Goal: Information Seeking & Learning: Find specific fact

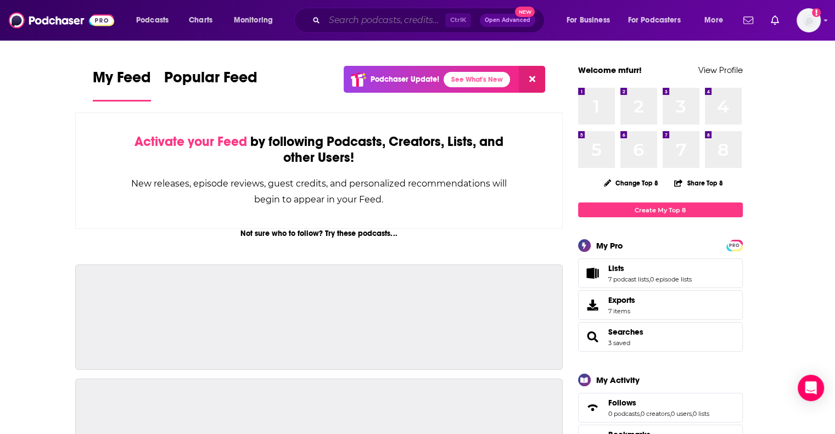
click at [376, 24] on input "Search podcasts, credits, & more..." at bounding box center [385, 21] width 121 height 18
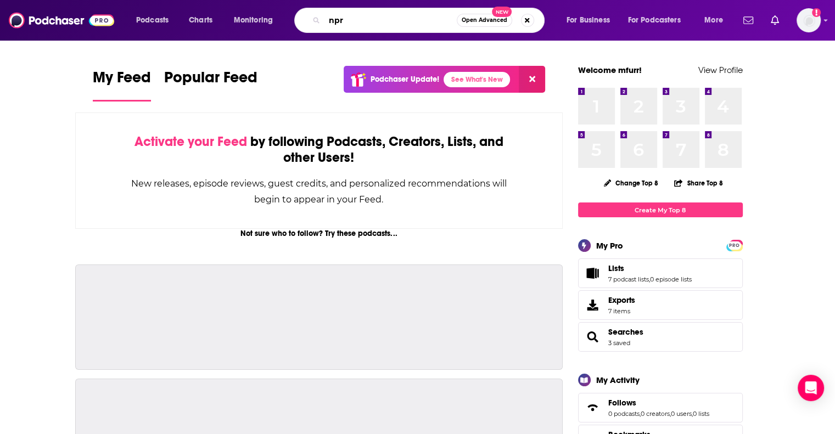
type input "npr"
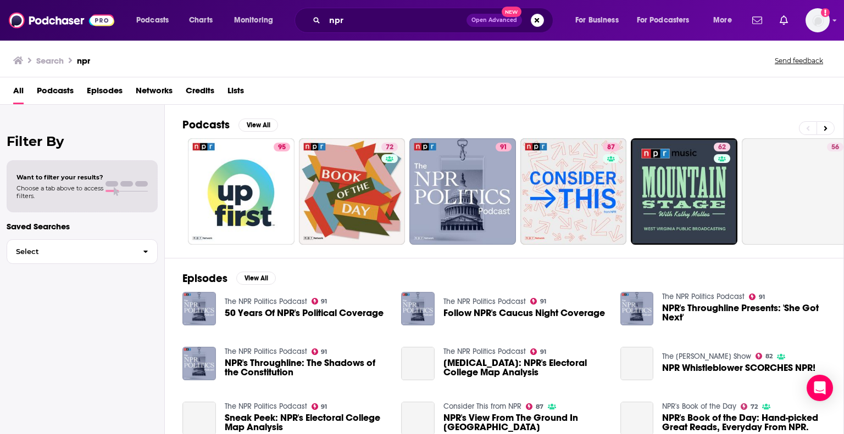
click at [153, 90] on span "Networks" at bounding box center [154, 93] width 37 height 23
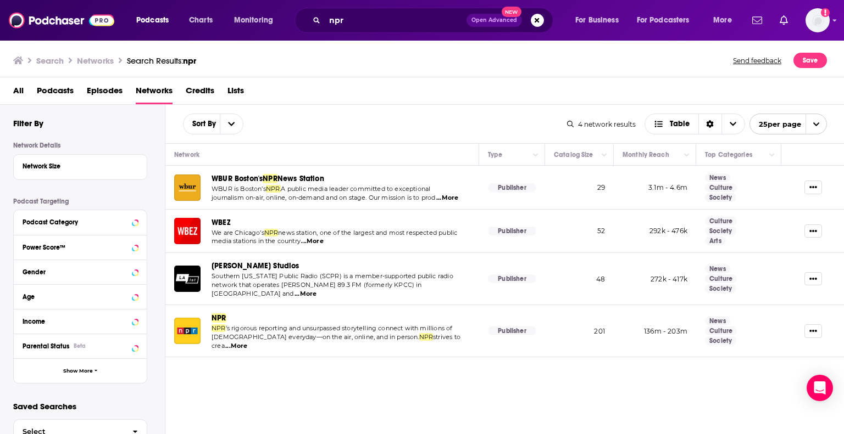
click at [216, 314] on span "NPR" at bounding box center [218, 318] width 15 height 9
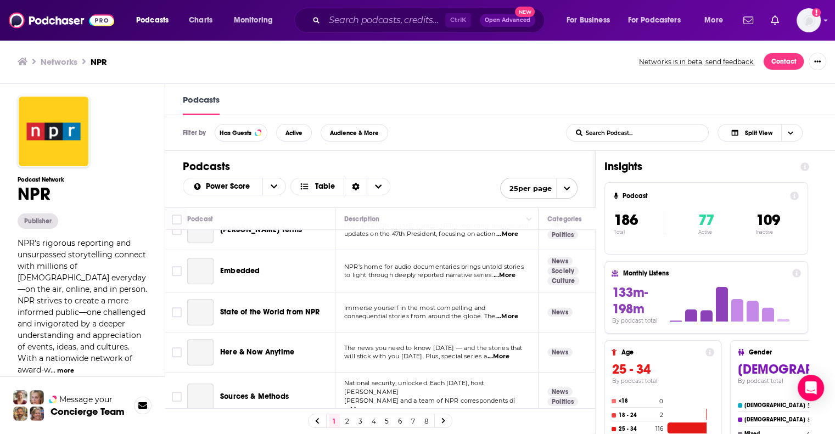
scroll to position [853, 0]
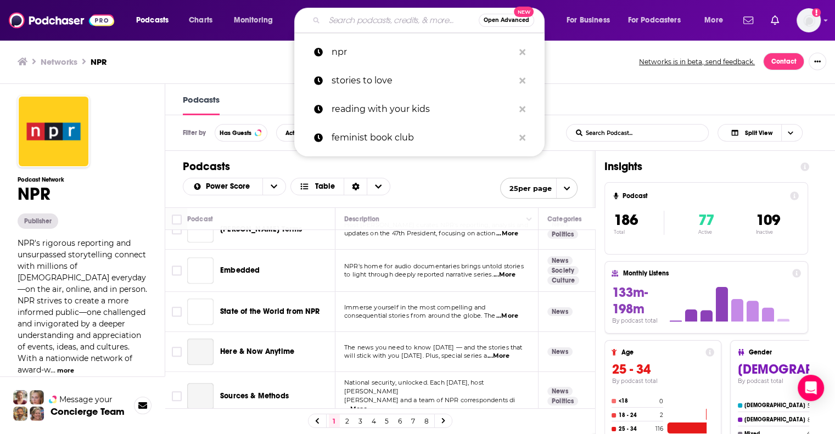
click at [345, 27] on input "Search podcasts, credits, & more..." at bounding box center [402, 21] width 154 height 18
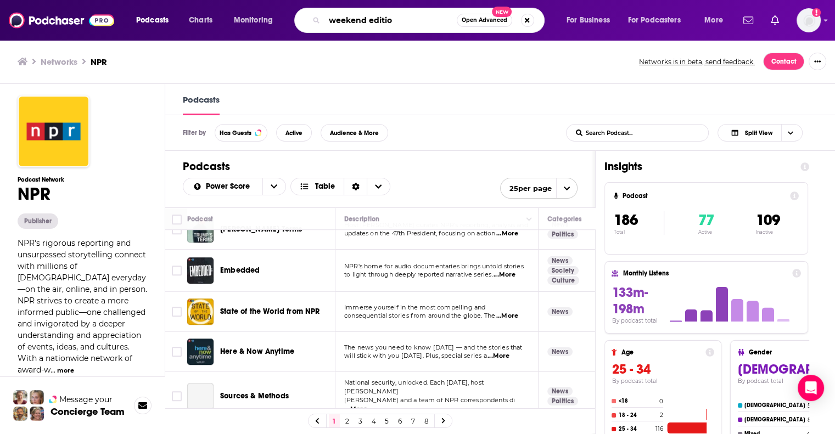
type input "weekend edition"
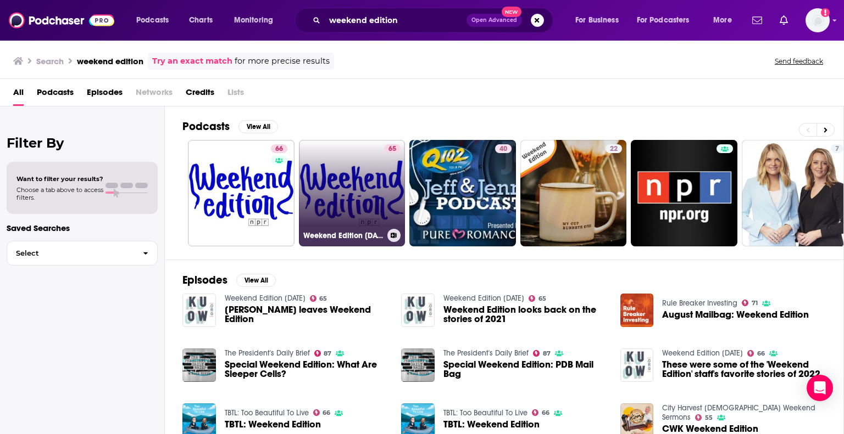
click at [327, 198] on link "65 Weekend Edition [DATE]" at bounding box center [352, 193] width 107 height 107
